Goal: Complete application form

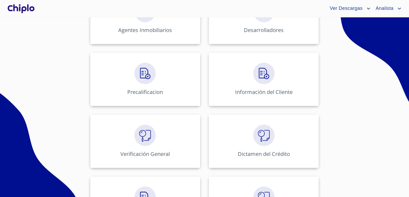
scroll to position [186, 0]
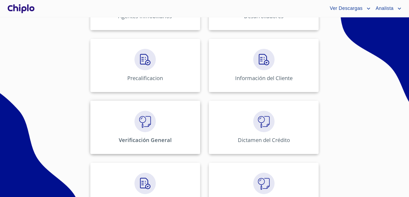
click at [160, 129] on div "Verificación General" at bounding box center [145, 126] width 110 height 53
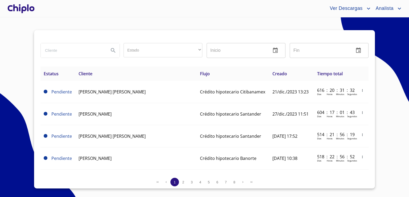
click at [79, 52] on input "search" at bounding box center [73, 50] width 64 height 14
type input "ROSA ISELA"
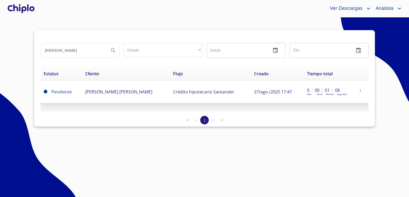
click at [97, 85] on td "[PERSON_NAME]" at bounding box center [126, 92] width 88 height 22
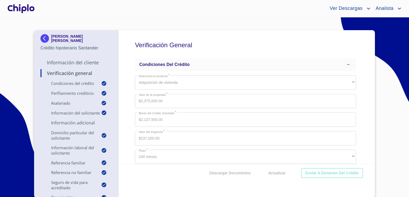
click at [84, 60] on p "Información del Cliente" at bounding box center [76, 62] width 72 height 6
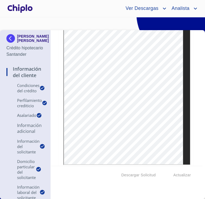
scroll to position [3586, 0]
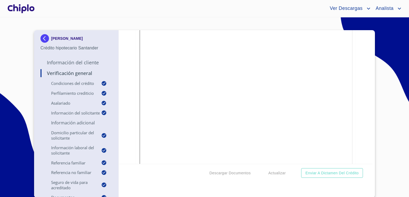
scroll to position [2290, 0]
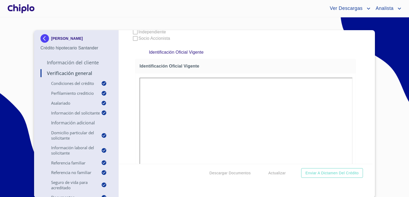
click at [92, 63] on p "Información del Cliente" at bounding box center [76, 62] width 72 height 6
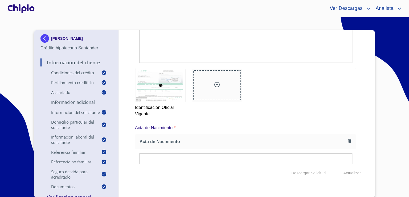
scroll to position [2450, 0]
click at [204, 96] on div at bounding box center [217, 83] width 48 height 30
click at [204, 82] on icon at bounding box center [216, 82] width 5 height 5
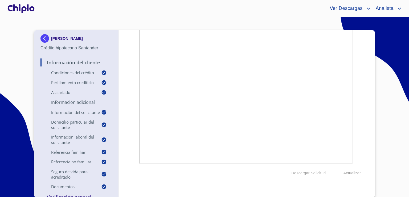
scroll to position [2290, 0]
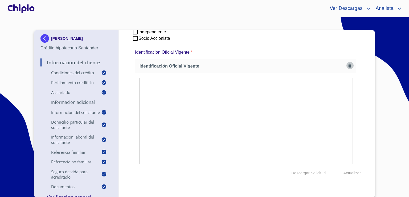
click at [204, 67] on button "button" at bounding box center [349, 65] width 7 height 7
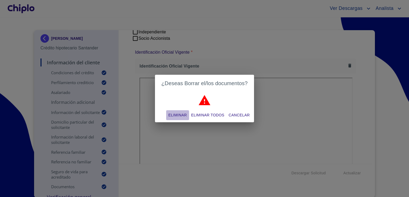
click at [183, 115] on span "Eliminar" at bounding box center [177, 115] width 18 height 7
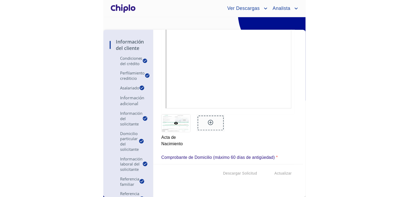
scroll to position [12, 0]
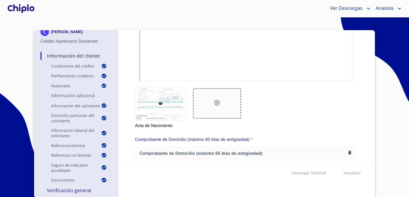
click at [204, 107] on div at bounding box center [217, 103] width 48 height 30
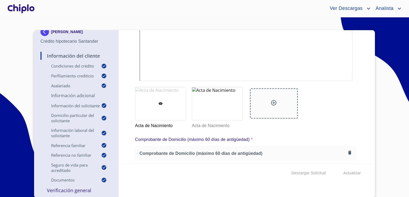
click at [161, 108] on div at bounding box center [160, 103] width 50 height 33
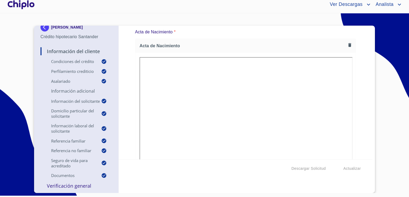
click at [204, 44] on icon "button" at bounding box center [349, 44] width 5 height 5
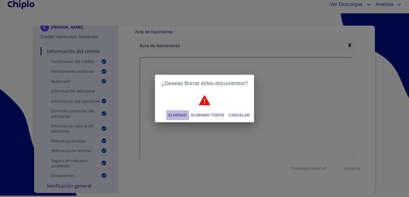
click at [177, 113] on span "Eliminar" at bounding box center [177, 115] width 18 height 7
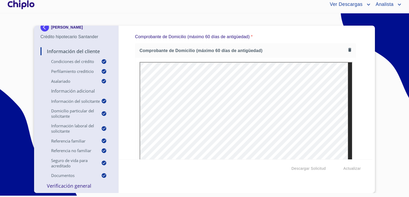
scroll to position [2753, 0]
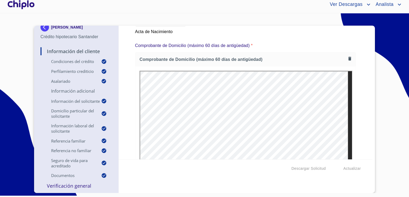
click at [204, 56] on icon "button" at bounding box center [349, 58] width 5 height 5
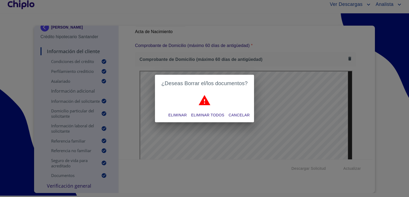
click at [187, 116] on button "Eliminar" at bounding box center [177, 115] width 23 height 10
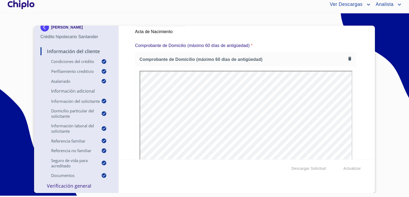
scroll to position [0, 0]
click at [204, 59] on icon "button" at bounding box center [349, 58] width 5 height 5
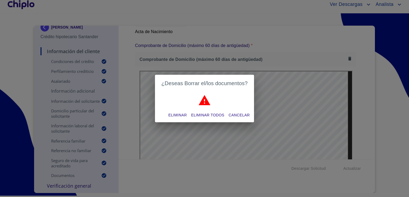
click at [176, 111] on button "Eliminar" at bounding box center [177, 115] width 23 height 10
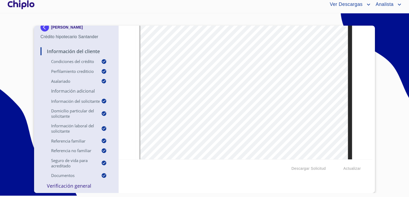
scroll to position [2912, 0]
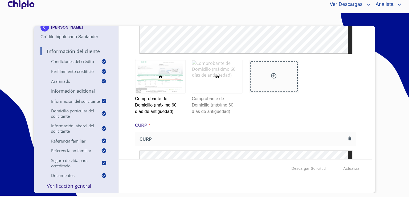
click at [204, 84] on div at bounding box center [217, 76] width 50 height 33
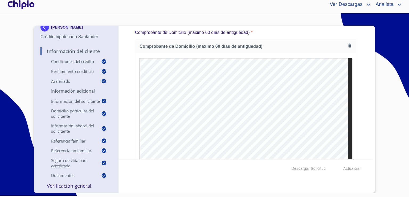
scroll to position [0, 0]
click at [204, 43] on icon "button" at bounding box center [349, 45] width 5 height 5
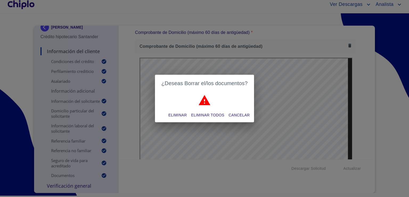
click at [173, 114] on span "Eliminar" at bounding box center [177, 115] width 18 height 7
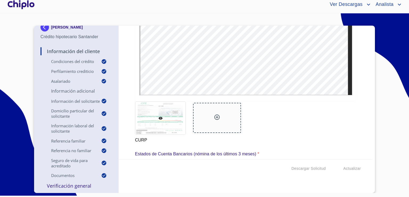
scroll to position [3112, 0]
click at [201, 117] on div at bounding box center [217, 116] width 48 height 30
click at [204, 120] on div at bounding box center [217, 116] width 48 height 30
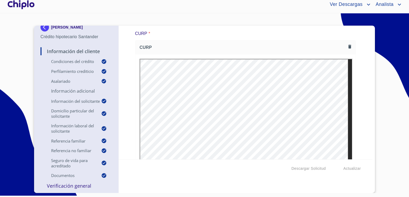
scroll to position [2979, 0]
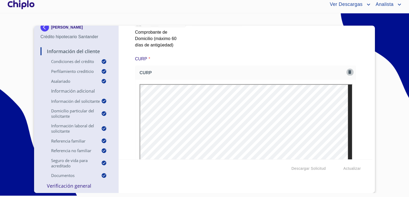
click at [204, 69] on icon "button" at bounding box center [349, 71] width 5 height 5
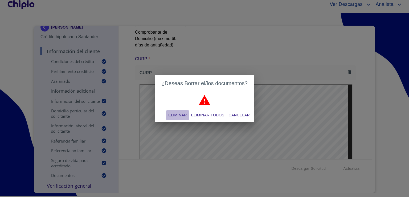
click at [182, 114] on span "Eliminar" at bounding box center [177, 115] width 18 height 7
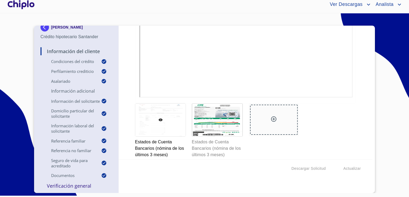
scroll to position [3352, 0]
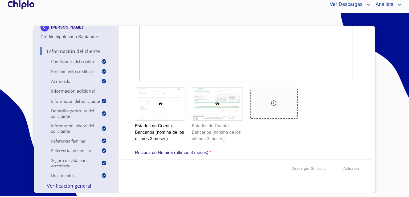
click at [200, 98] on div at bounding box center [217, 103] width 50 height 33
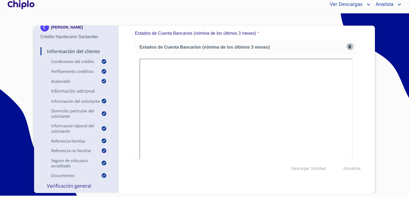
click at [204, 43] on button "button" at bounding box center [349, 46] width 7 height 7
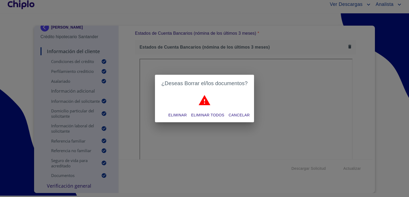
click at [176, 116] on span "Eliminar" at bounding box center [177, 115] width 18 height 7
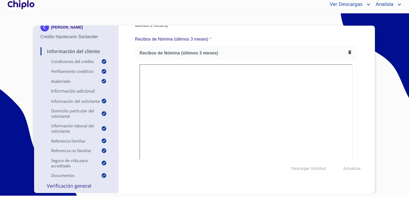
scroll to position [3457, 0]
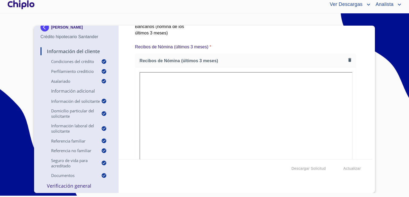
click at [204, 60] on icon "button" at bounding box center [349, 59] width 5 height 5
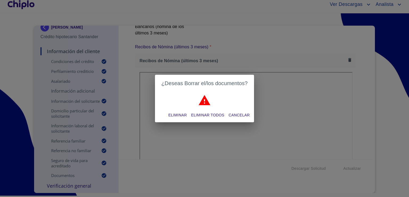
click at [200, 116] on span "Eliminar todos" at bounding box center [207, 115] width 33 height 7
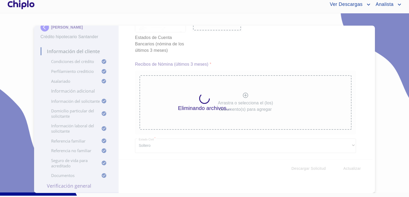
scroll to position [3438, 0]
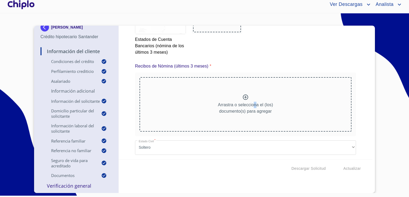
click at [204, 98] on div "Arrastra o selecciona el (los) documento(s) para agregar" at bounding box center [246, 104] width 212 height 54
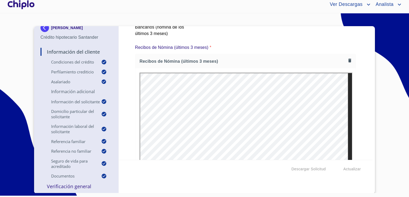
scroll to position [3377, 0]
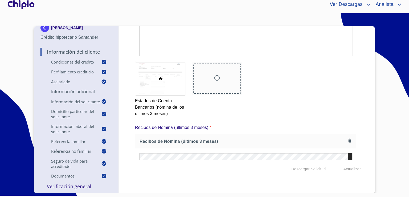
click at [204, 27] on div "[PERSON_NAME] Crédito hipotecario Santander Información del Cliente Condiciones…" at bounding box center [204, 109] width 341 height 167
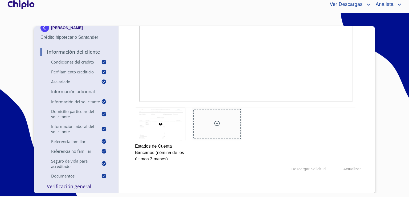
scroll to position [3334, 0]
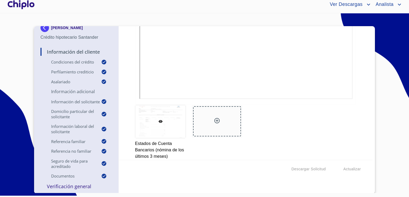
click at [204, 128] on div at bounding box center [217, 121] width 48 height 30
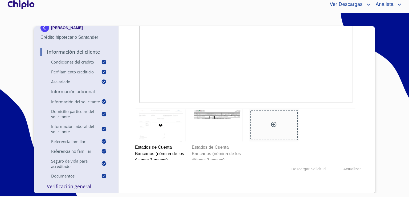
scroll to position [3341, 0]
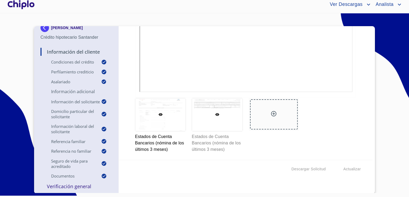
click at [204, 124] on div at bounding box center [217, 114] width 50 height 33
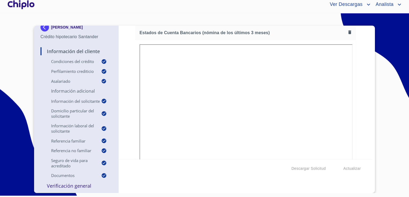
scroll to position [3245, 0]
click at [204, 31] on icon "button" at bounding box center [349, 32] width 5 height 5
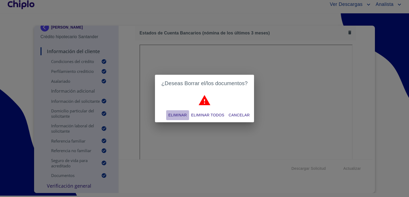
click at [178, 113] on span "Eliminar" at bounding box center [177, 115] width 18 height 7
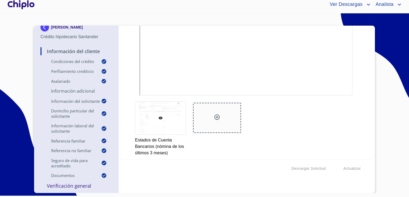
scroll to position [3348, 0]
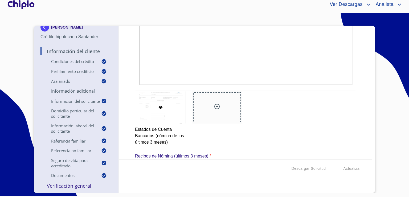
click at [204, 104] on div at bounding box center [217, 107] width 48 height 30
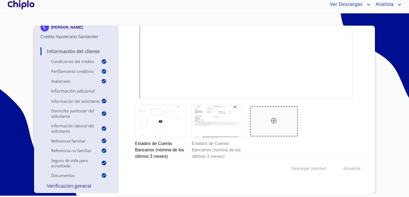
scroll to position [3345, 0]
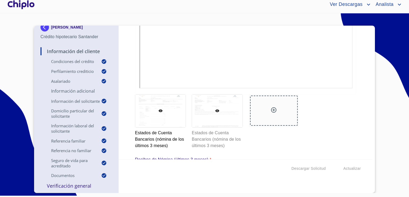
click at [204, 103] on div at bounding box center [217, 110] width 50 height 33
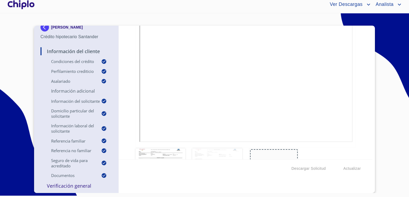
scroll to position [3320, 0]
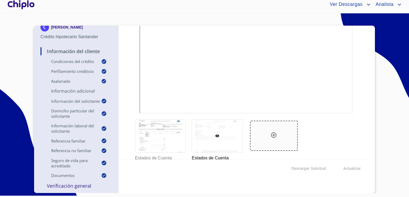
drag, startPoint x: 346, startPoint y: 132, endPoint x: 348, endPoint y: 141, distance: 8.7
click at [204, 141] on div "Estados de Cuenta Bancarios (nómina de los últimos 3 meses) Estados de Cuenta B…" at bounding box center [245, 146] width 227 height 61
click at [204, 169] on span "Actualizar" at bounding box center [352, 168] width 17 height 7
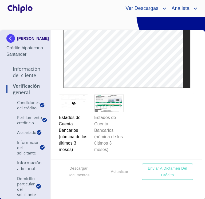
scroll to position [3337, 0]
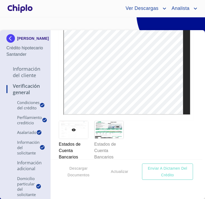
drag, startPoint x: 128, startPoint y: 146, endPoint x: 120, endPoint y: 137, distance: 12.7
click at [127, 146] on div "Estados de Cuenta Bancarios (nómina de los últimos 3 meses) Estados de Cuenta B…" at bounding box center [125, 149] width 141 height 65
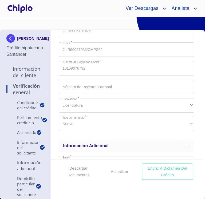
scroll to position [635, 0]
